Goal: Navigation & Orientation: Find specific page/section

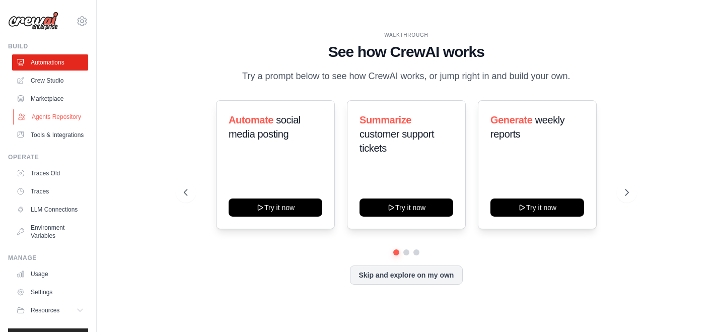
click at [52, 120] on link "Agents Repository" at bounding box center [51, 117] width 76 height 16
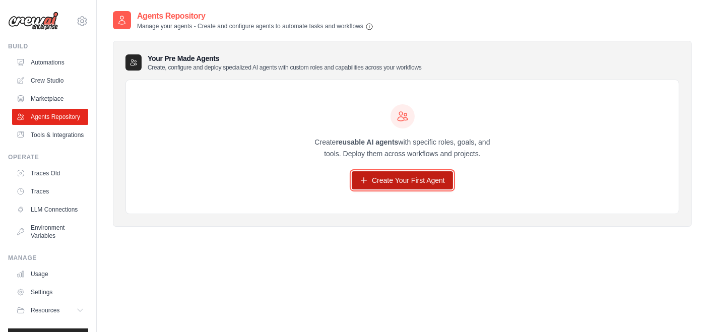
click at [406, 182] on link "Create Your First Agent" at bounding box center [402, 180] width 101 height 18
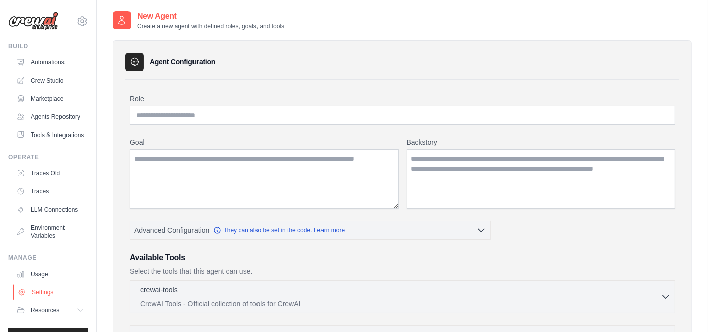
click at [47, 300] on link "Settings" at bounding box center [51, 292] width 76 height 16
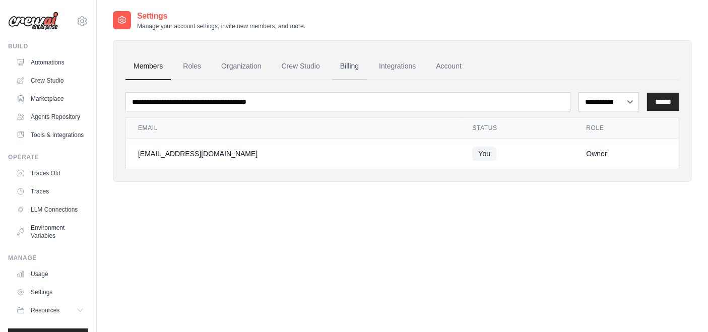
click at [355, 70] on link "Billing" at bounding box center [349, 66] width 35 height 27
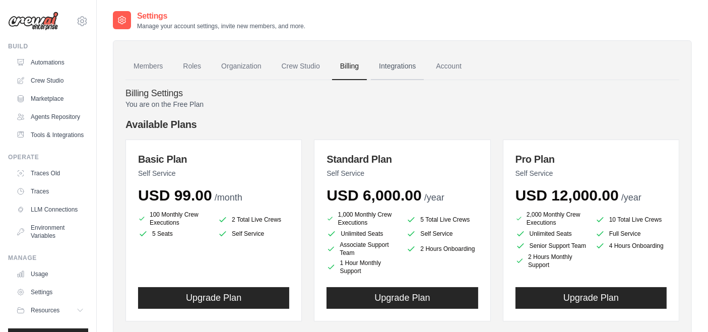
click at [397, 71] on link "Integrations" at bounding box center [397, 66] width 53 height 27
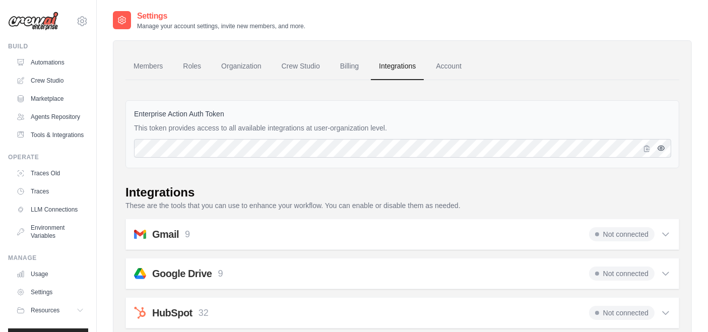
click at [662, 150] on icon "button" at bounding box center [661, 148] width 8 height 8
click at [40, 22] on img at bounding box center [33, 21] width 50 height 19
click at [78, 21] on icon at bounding box center [82, 21] width 9 height 9
click at [103, 66] on span "Settings" at bounding box center [125, 62] width 80 height 10
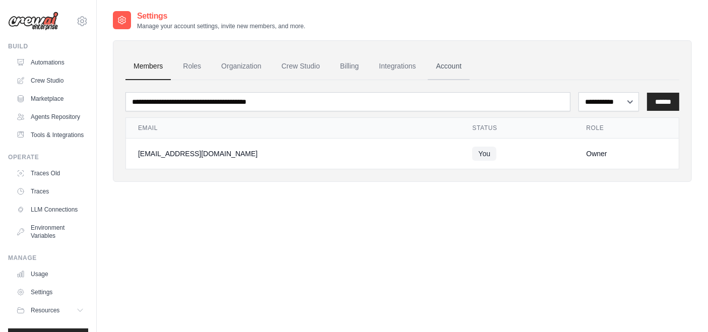
click at [448, 67] on link "Account" at bounding box center [449, 66] width 42 height 27
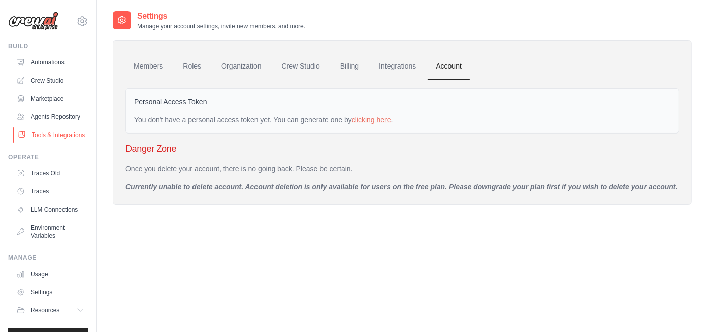
scroll to position [45, 0]
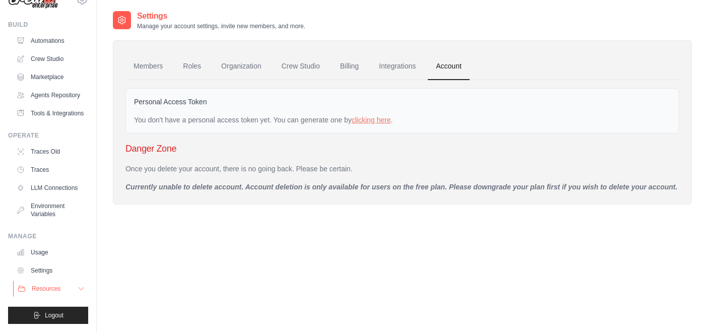
click at [45, 291] on span "Resources" at bounding box center [46, 289] width 29 height 8
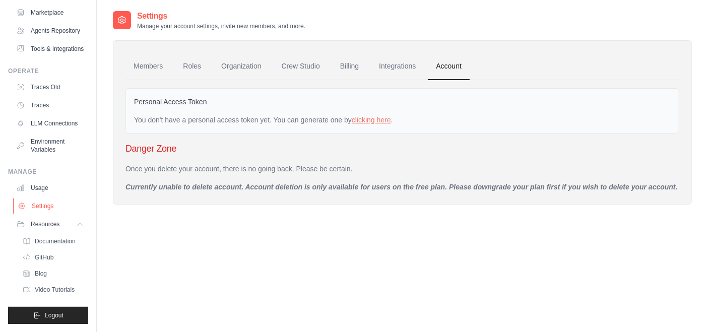
scroll to position [109, 0]
click at [50, 255] on span "GitHub" at bounding box center [45, 257] width 19 height 8
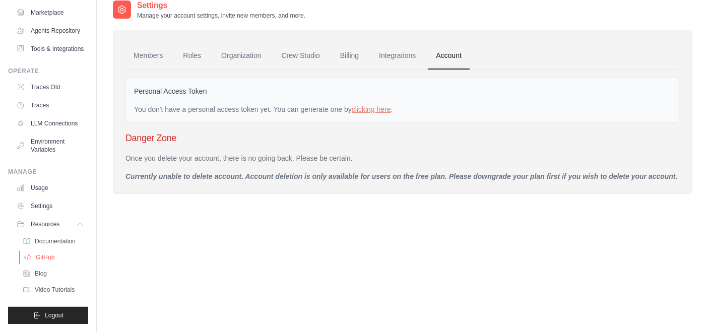
scroll to position [20, 0]
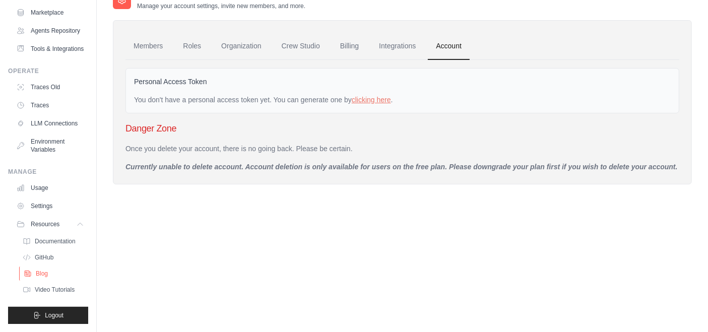
click at [45, 276] on span "Blog" at bounding box center [42, 274] width 12 height 8
